Goal: Information Seeking & Learning: Learn about a topic

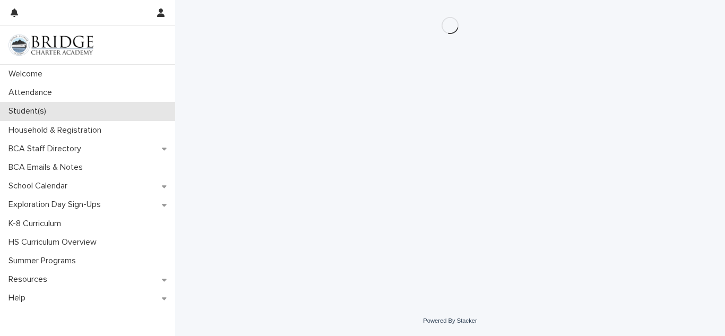
click at [54, 113] on p "Student(s)" at bounding box center [29, 111] width 50 height 10
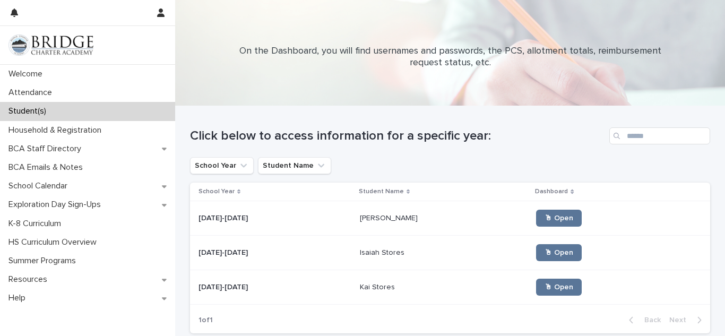
click at [265, 298] on td "[DATE]-[DATE] [DATE]-[DATE]" at bounding box center [273, 287] width 166 height 35
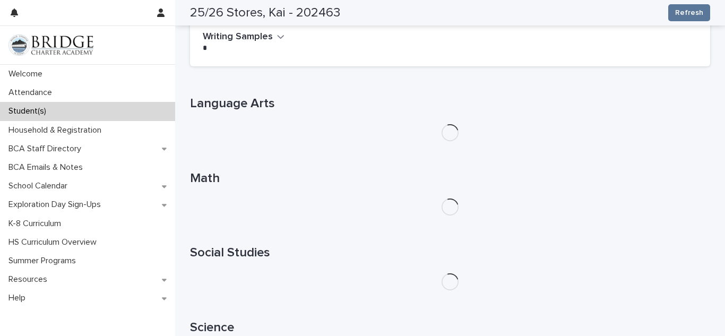
scroll to position [127, 0]
click at [207, 178] on h1 "Math" at bounding box center [450, 177] width 520 height 15
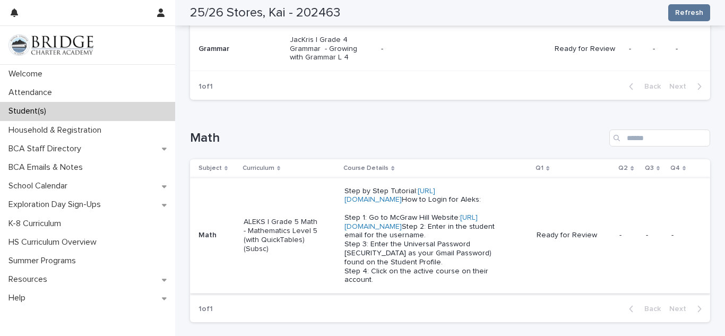
scroll to position [467, 0]
click at [256, 234] on p "ALEKS | Grade 5 Math - Mathematics Level 5 (with QuickTables) (Subsc)" at bounding box center [282, 234] width 76 height 36
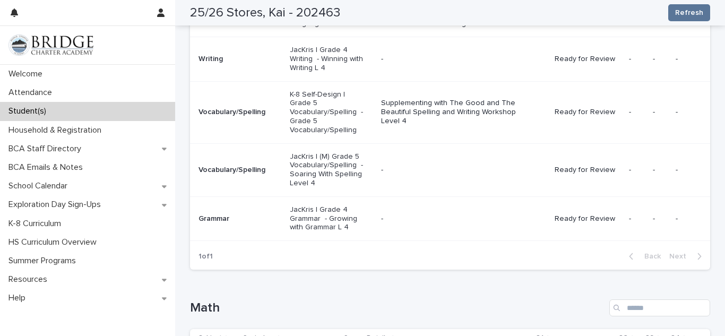
scroll to position [523, 0]
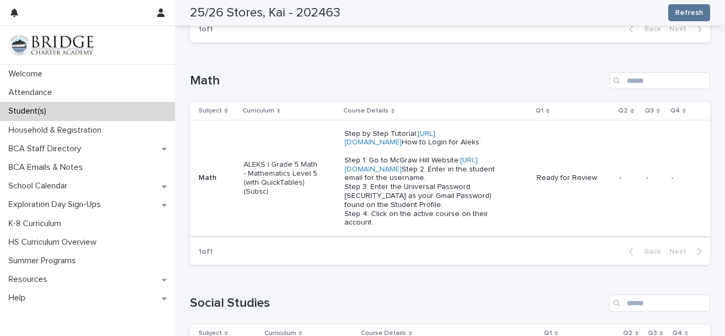
click at [382, 173] on link "[URL][DOMAIN_NAME]" at bounding box center [411, 165] width 133 height 16
